Goal: Information Seeking & Learning: Understand process/instructions

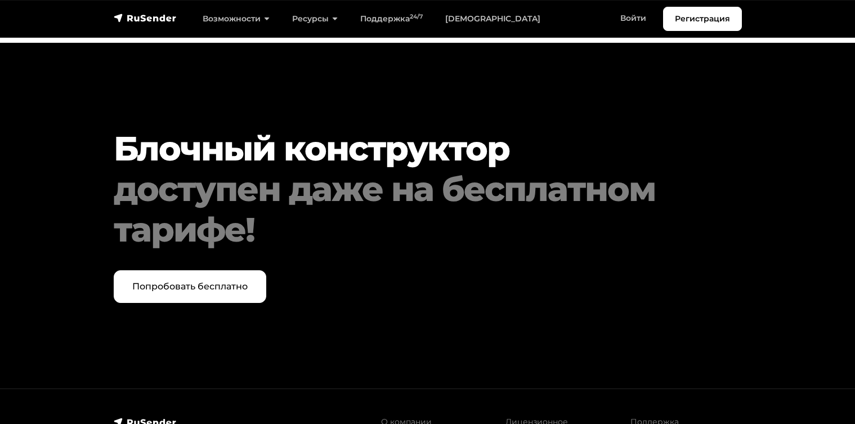
scroll to position [4729, 0]
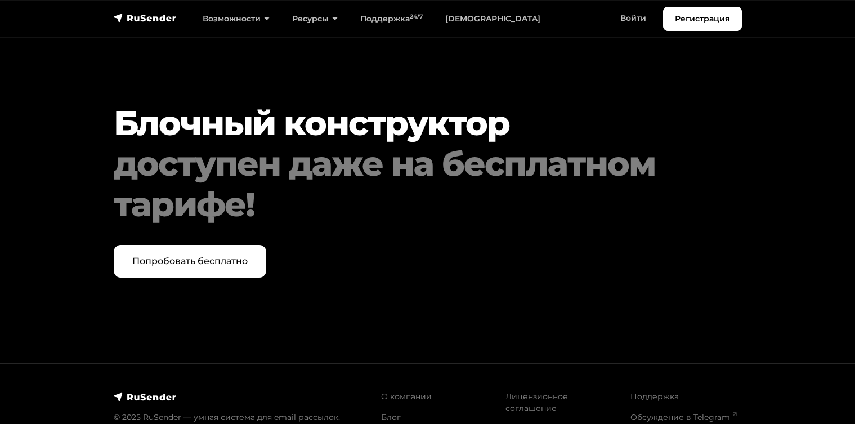
click at [125, 391] on img at bounding box center [145, 396] width 63 height 11
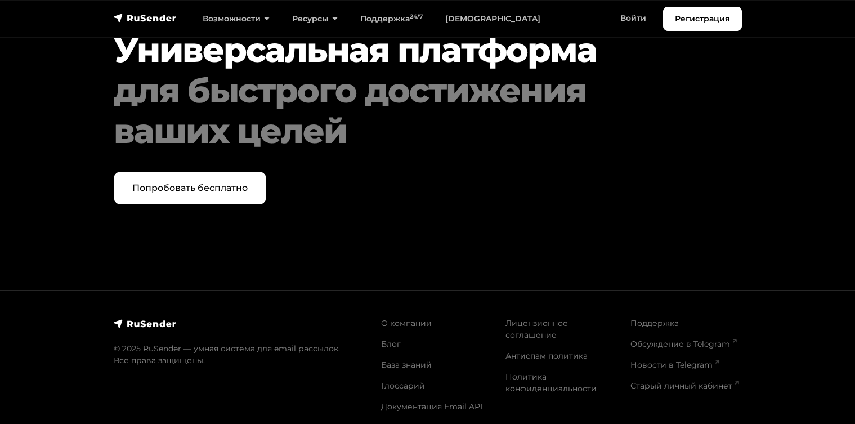
scroll to position [5856, 0]
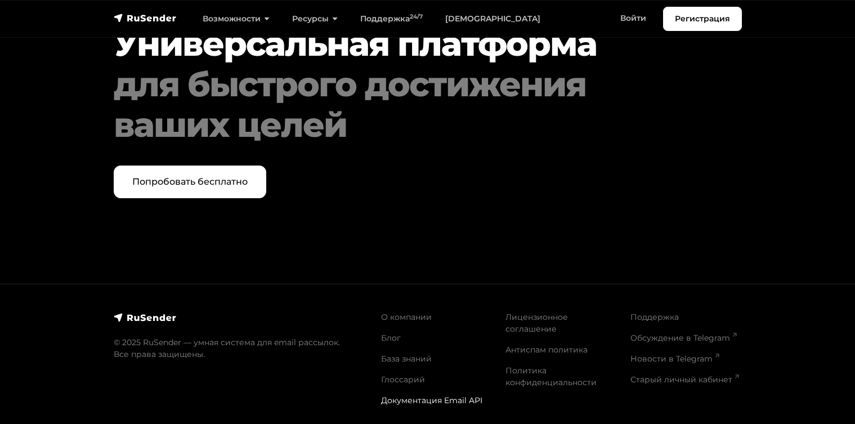
click at [402, 396] on link "Документация Email API" at bounding box center [431, 400] width 101 height 10
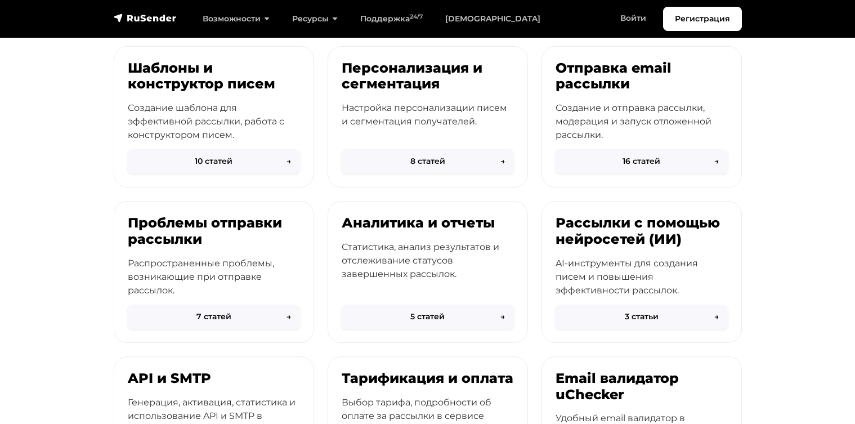
scroll to position [315, 0]
